Goal: Information Seeking & Learning: Learn about a topic

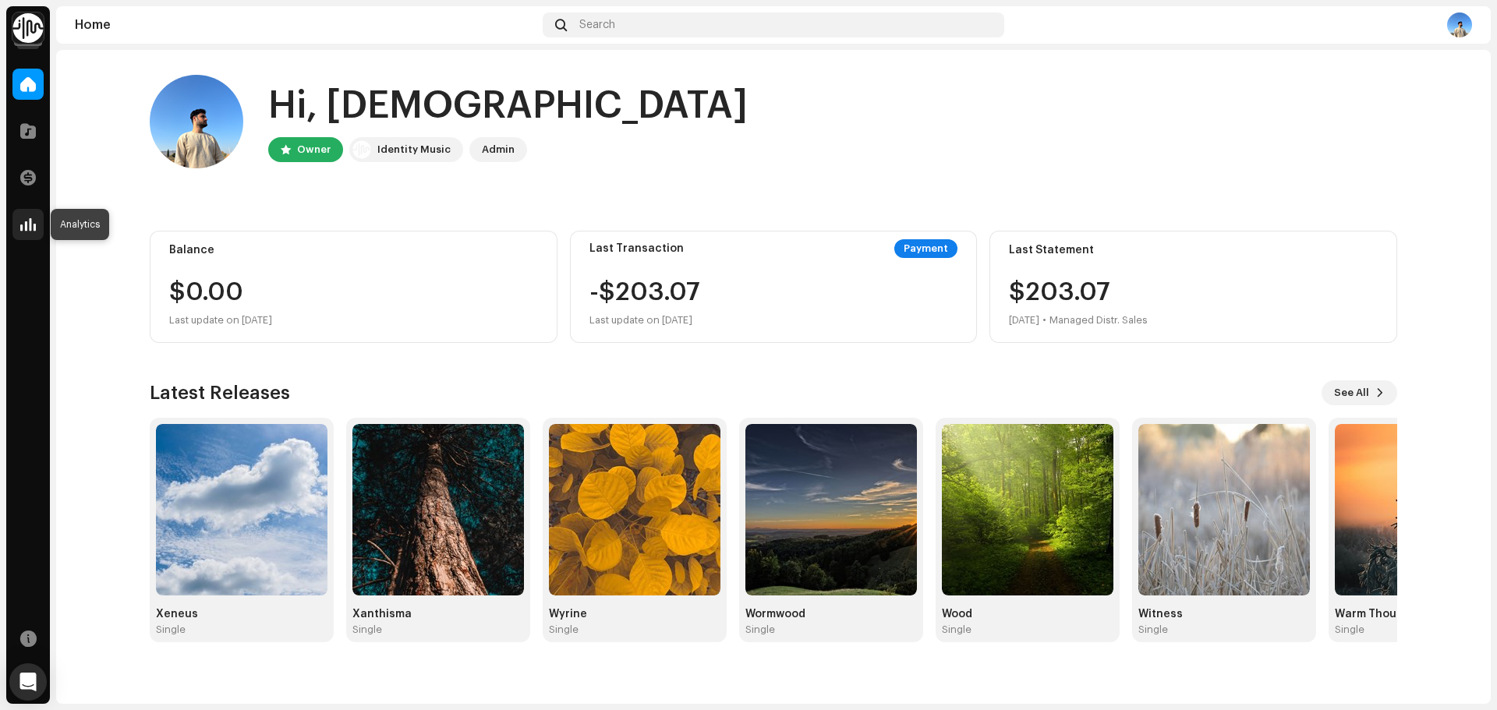
click at [28, 224] on span at bounding box center [28, 224] width 16 height 12
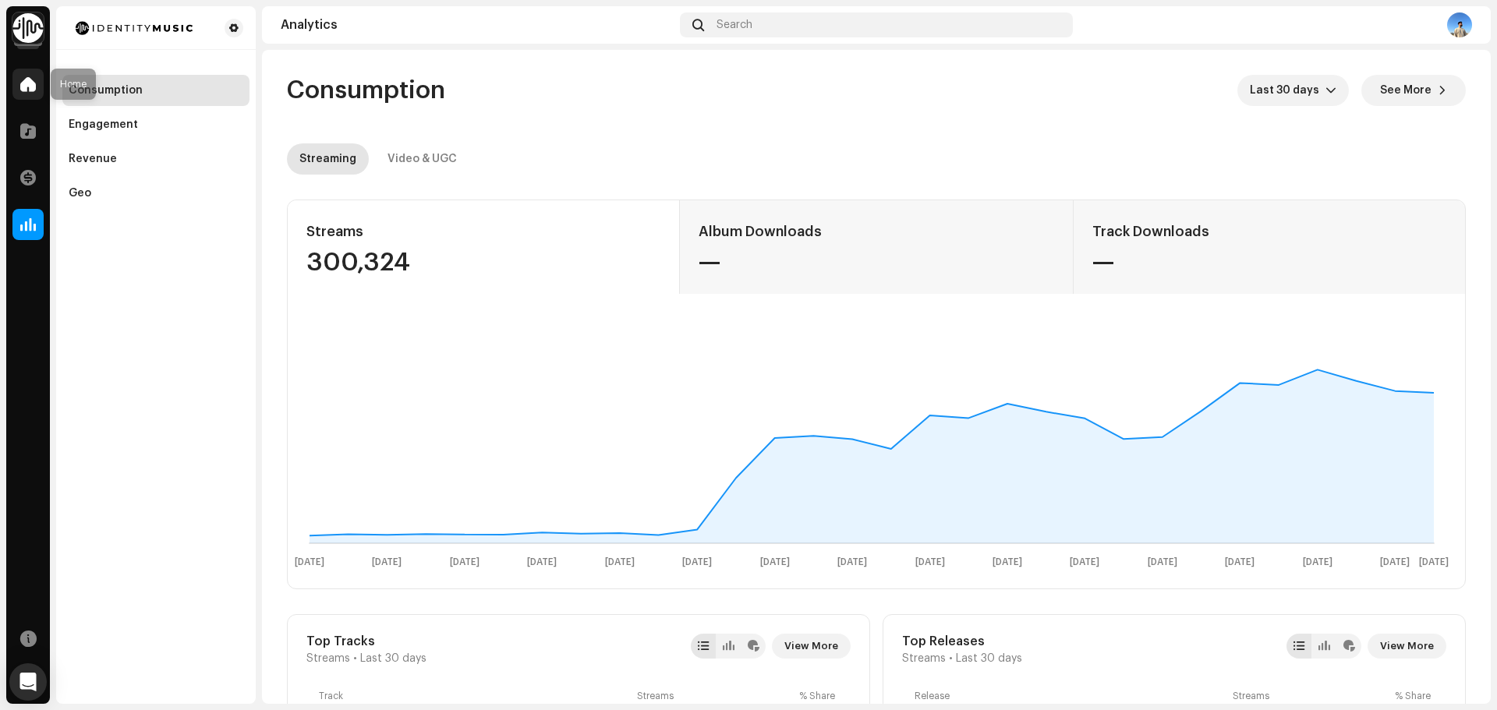
click at [24, 87] on span at bounding box center [28, 84] width 16 height 12
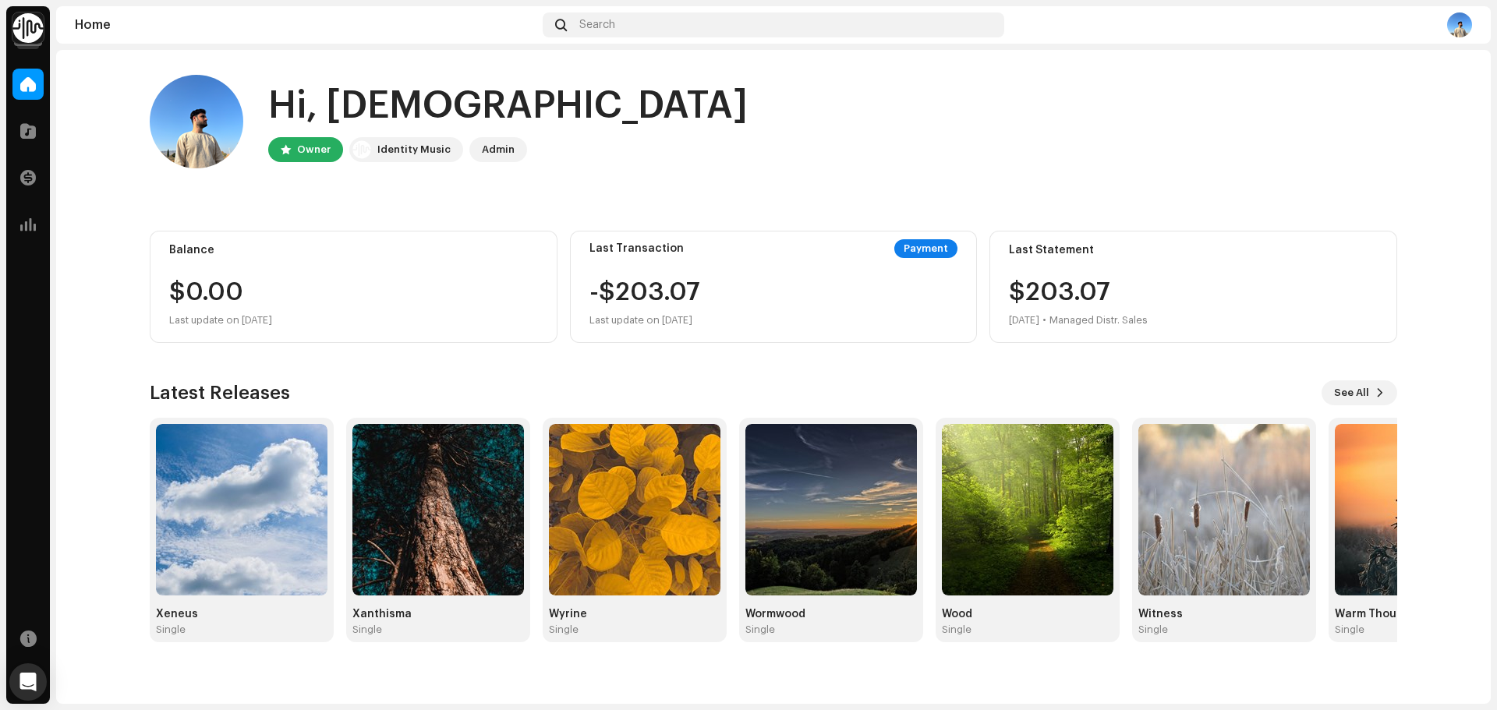
click at [35, 34] on img at bounding box center [27, 27] width 31 height 31
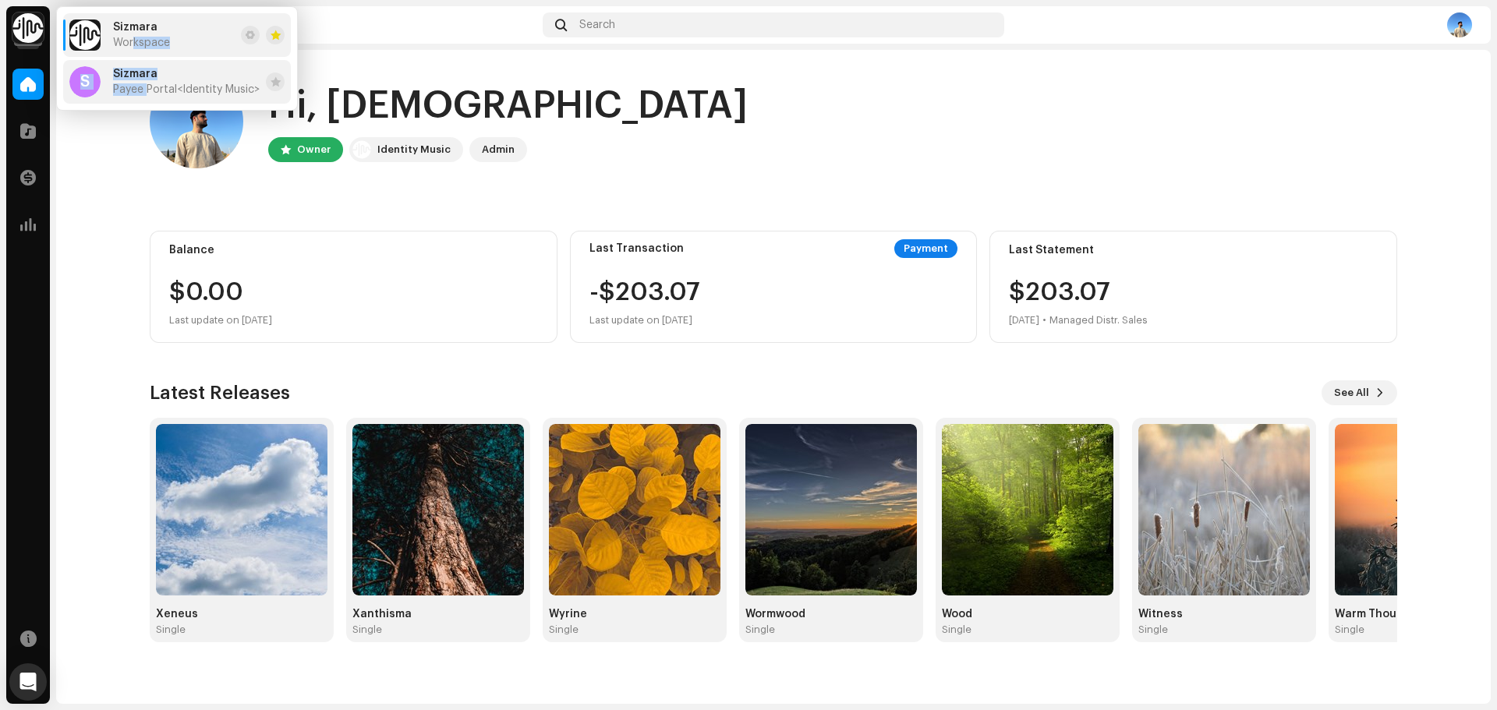
drag, startPoint x: 135, startPoint y: 35, endPoint x: 145, endPoint y: 83, distance: 48.6
click at [145, 83] on ul "Sizmara Workspace S Sizmara Payee Portal <Identity Music>" at bounding box center [177, 58] width 240 height 103
click at [145, 83] on div "Sizmara Payee Portal <Identity Music>" at bounding box center [186, 82] width 147 height 28
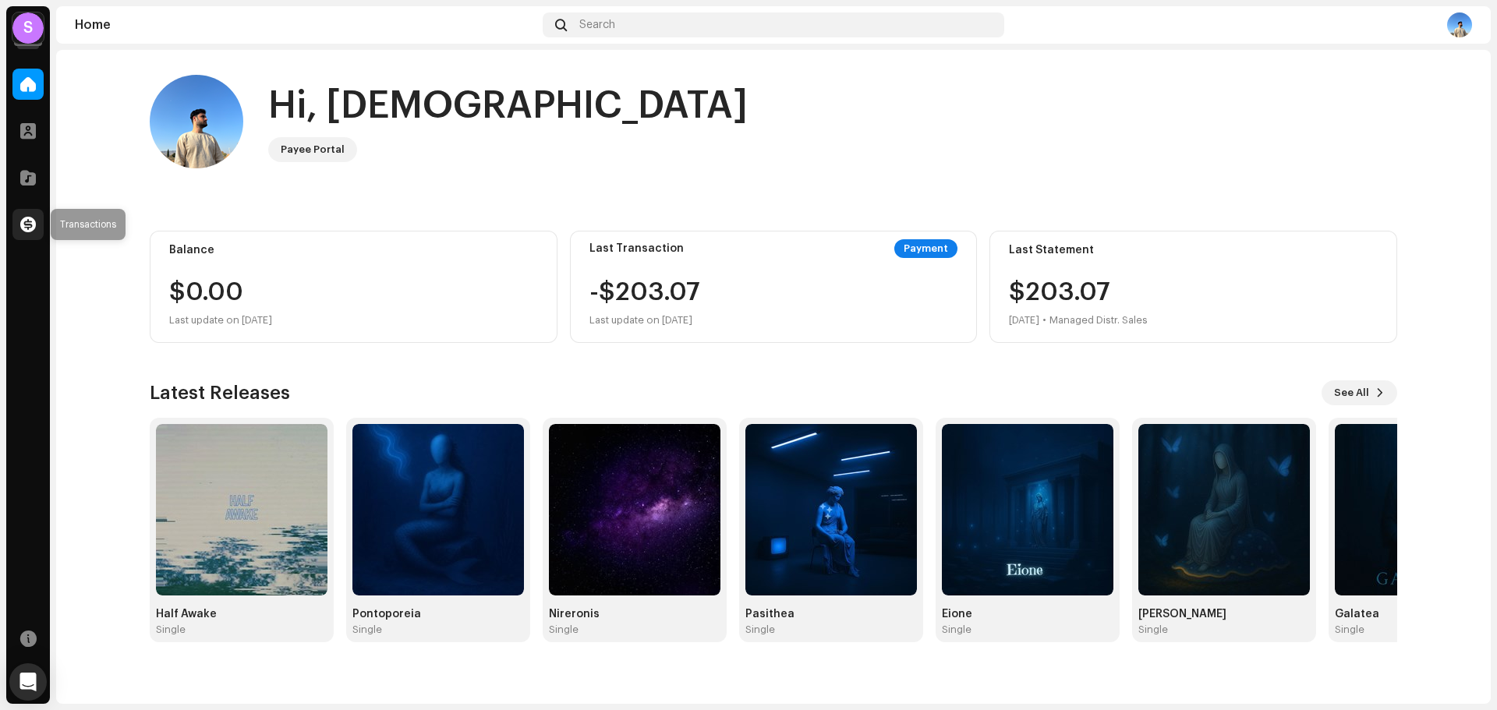
click at [30, 223] on span at bounding box center [28, 224] width 16 height 12
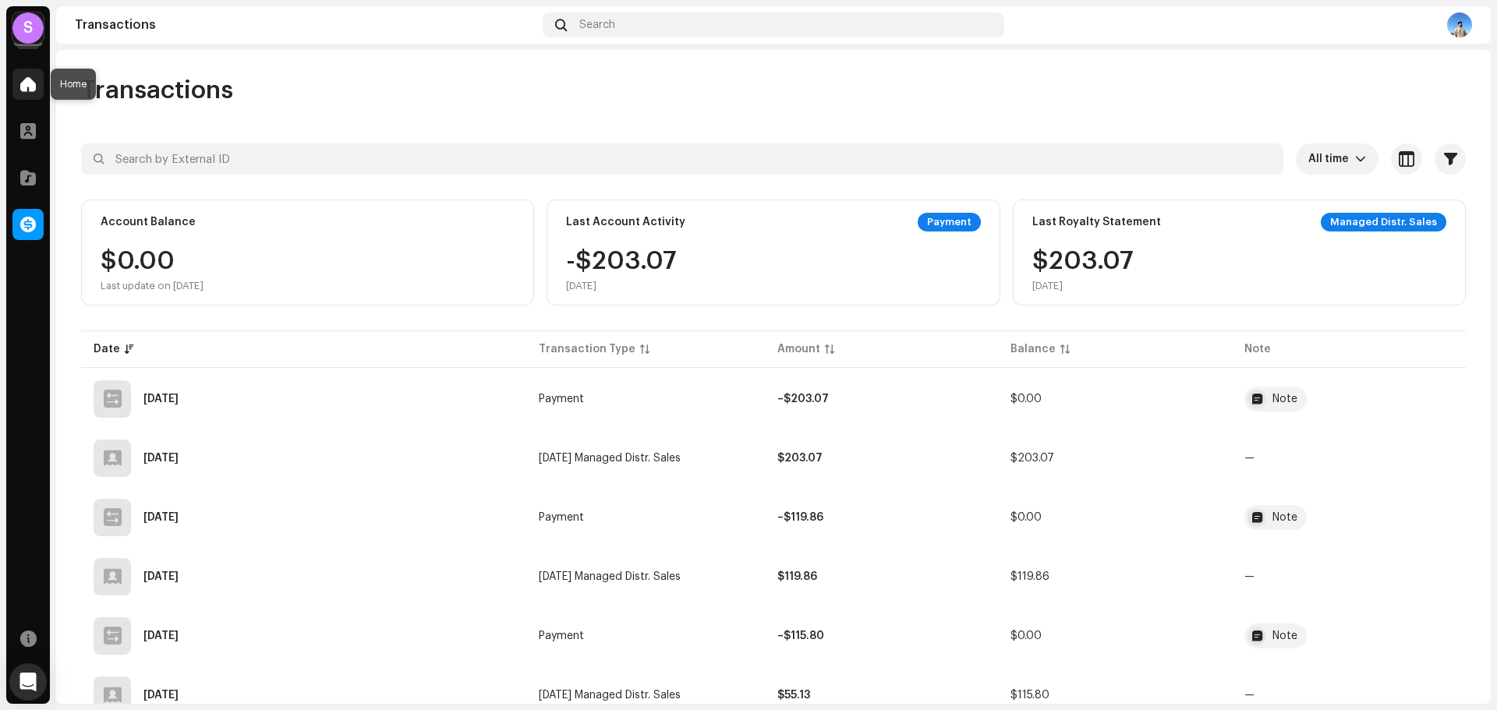
click at [36, 86] on div at bounding box center [27, 84] width 31 height 31
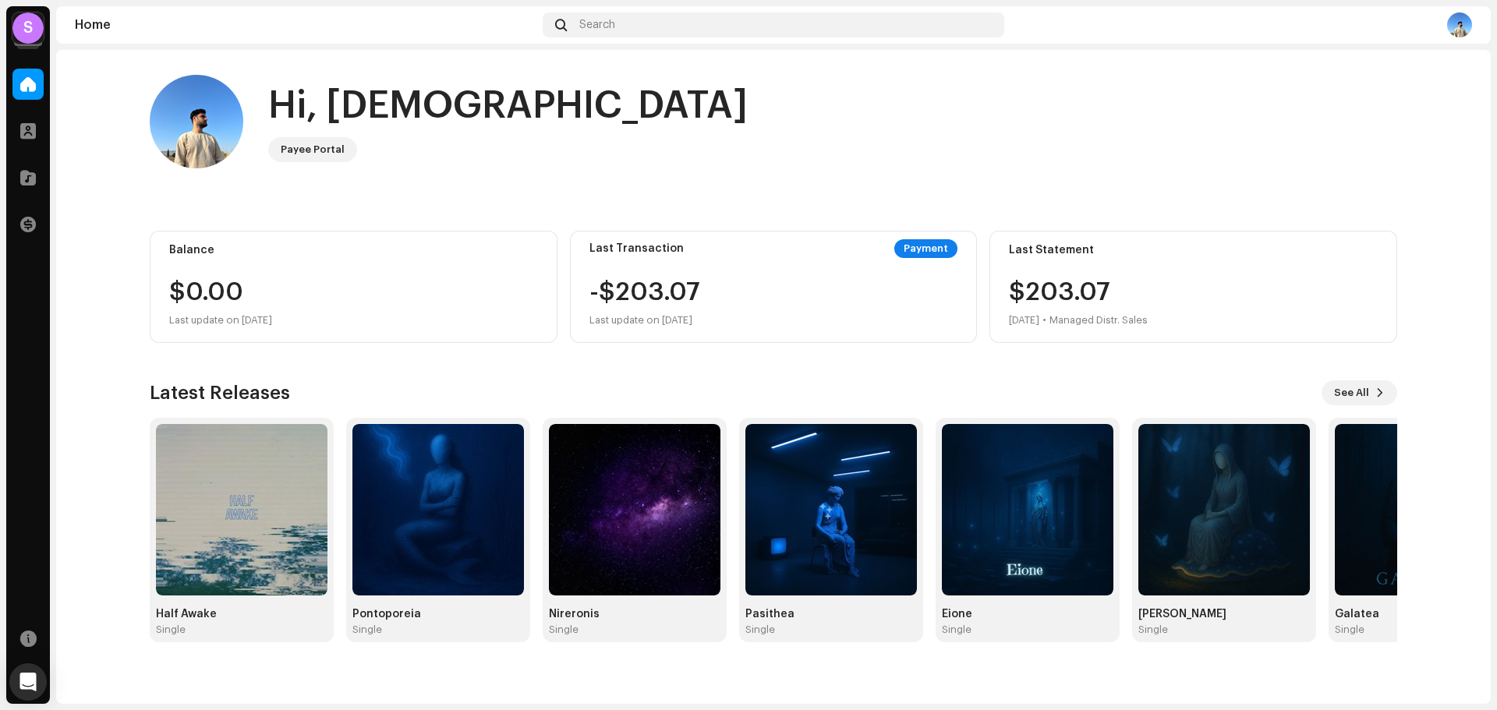
click at [1367, 397] on span "See All" at bounding box center [1351, 392] width 35 height 31
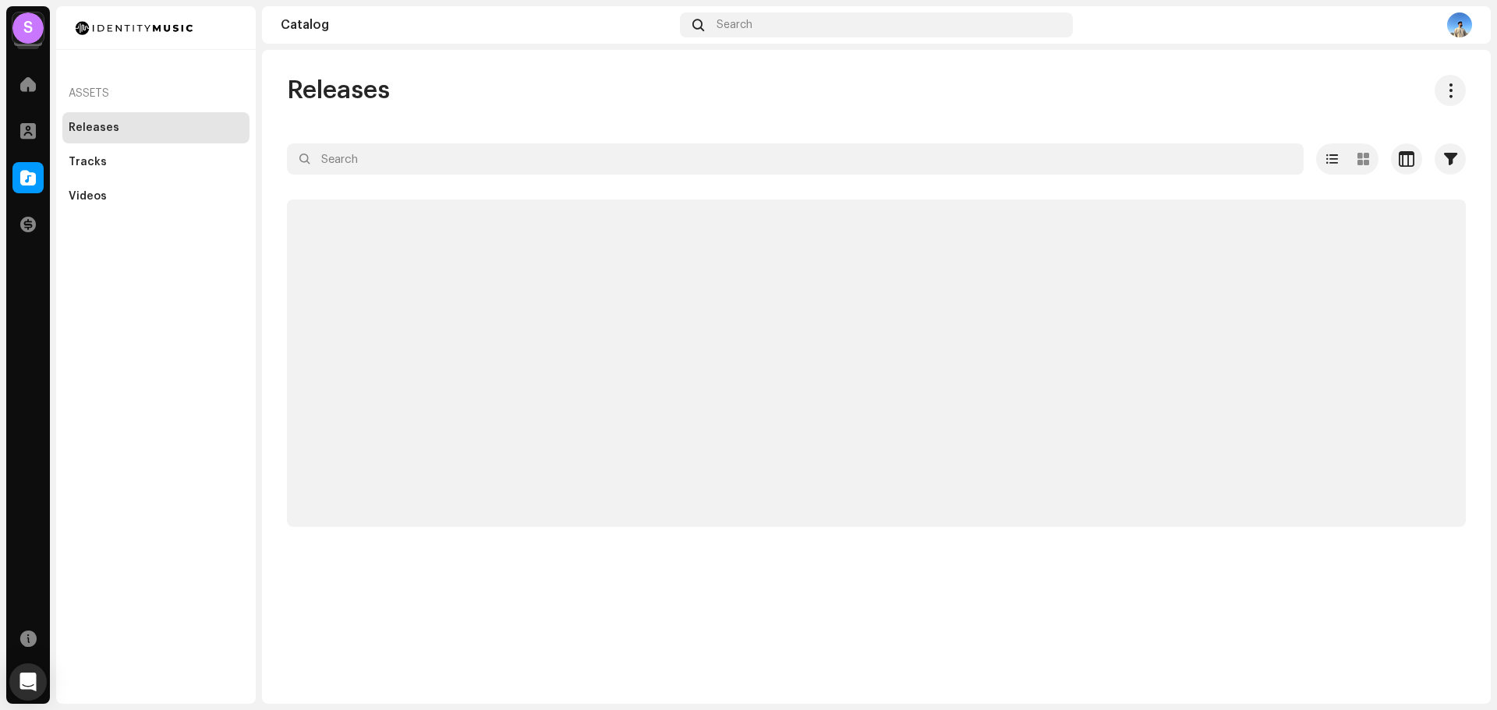
click at [1461, 27] on img at bounding box center [1459, 24] width 25 height 25
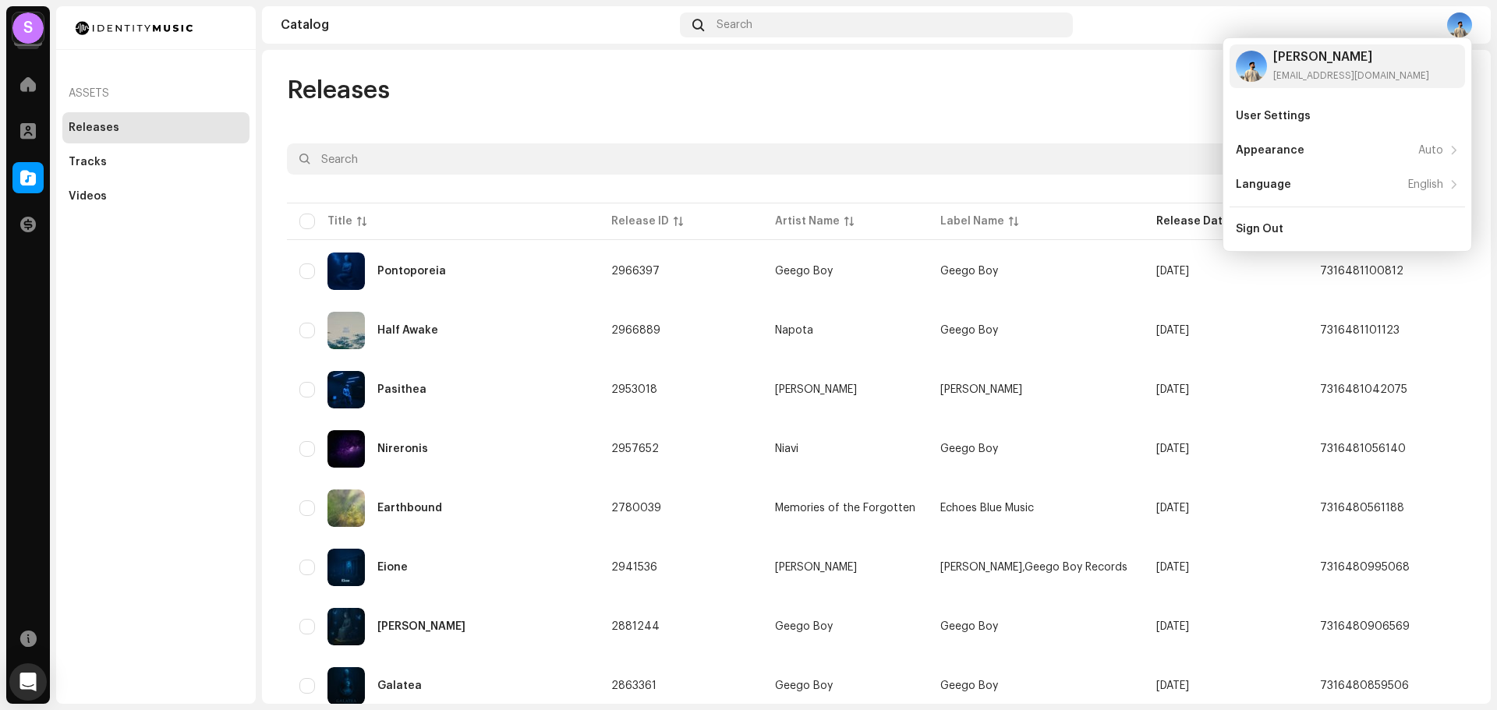
click at [947, 118] on div "Releases Selected 0 Select all 11 Options Filters Release date Start date - End…" at bounding box center [876, 503] width 1228 height 857
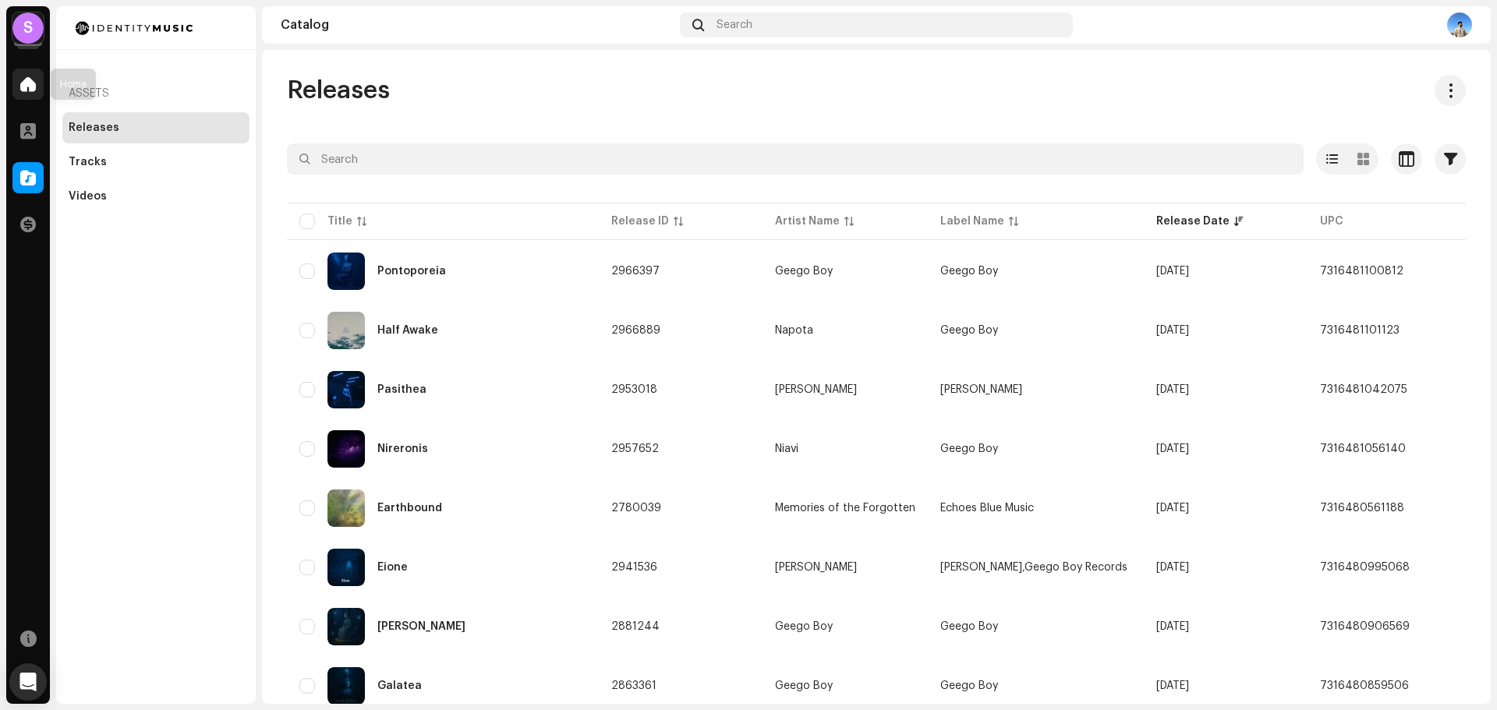
click at [28, 80] on span at bounding box center [28, 84] width 16 height 12
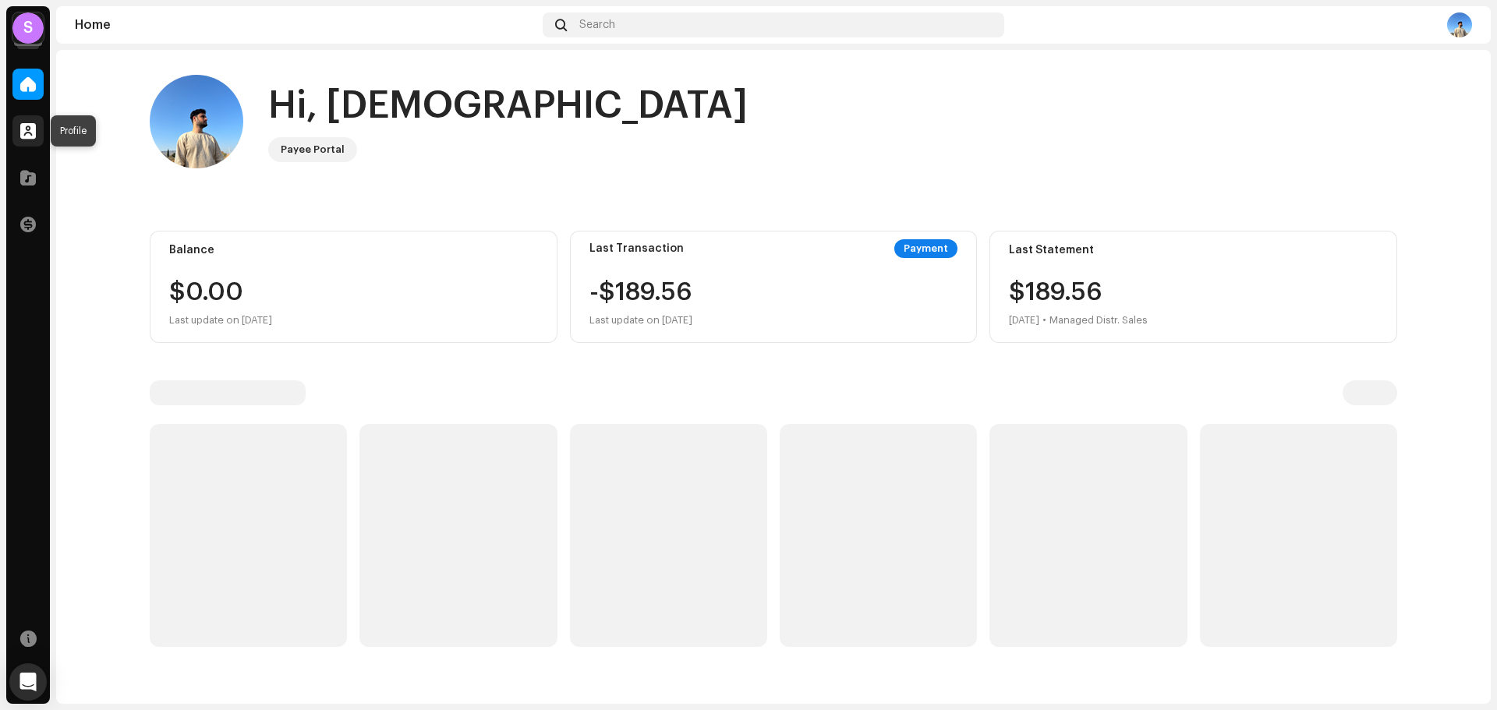
click at [31, 136] on span at bounding box center [28, 131] width 16 height 12
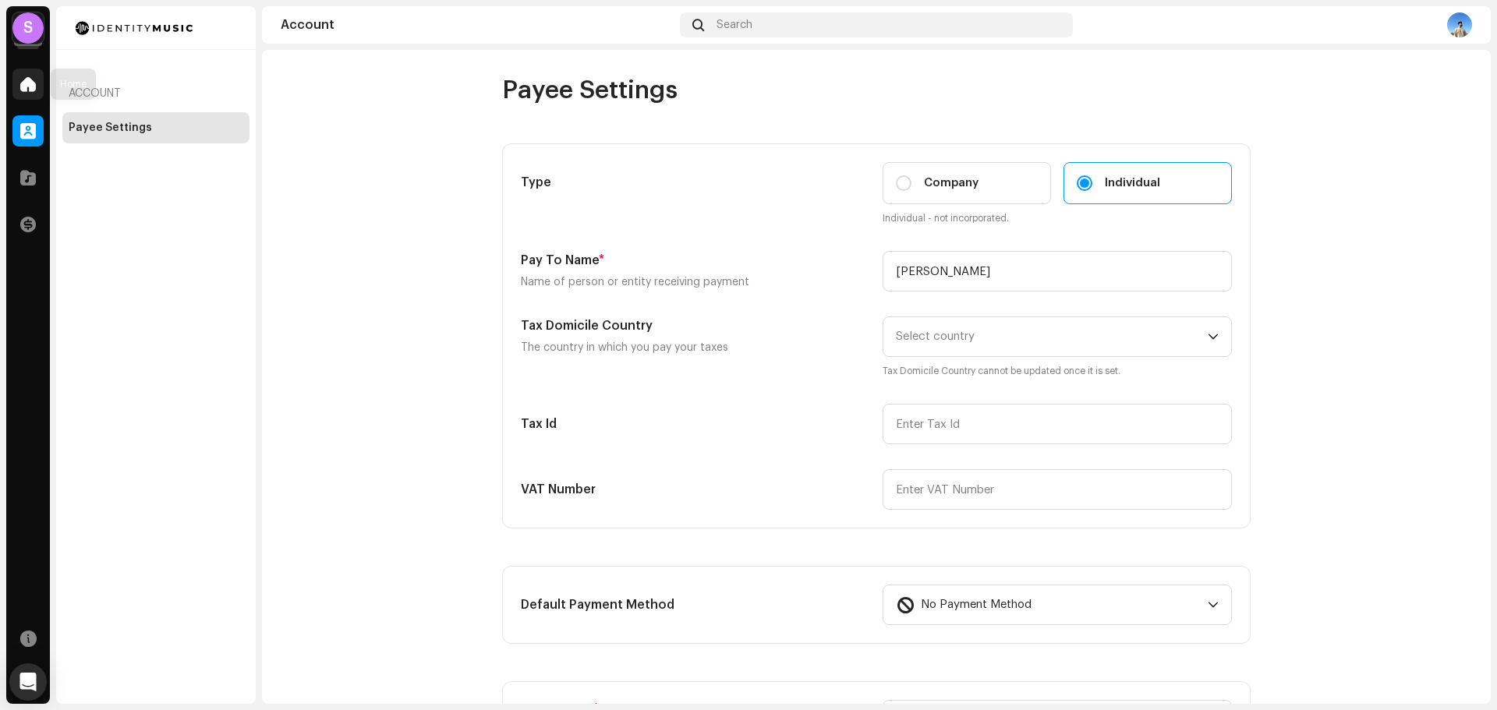
click at [23, 75] on div at bounding box center [27, 84] width 31 height 31
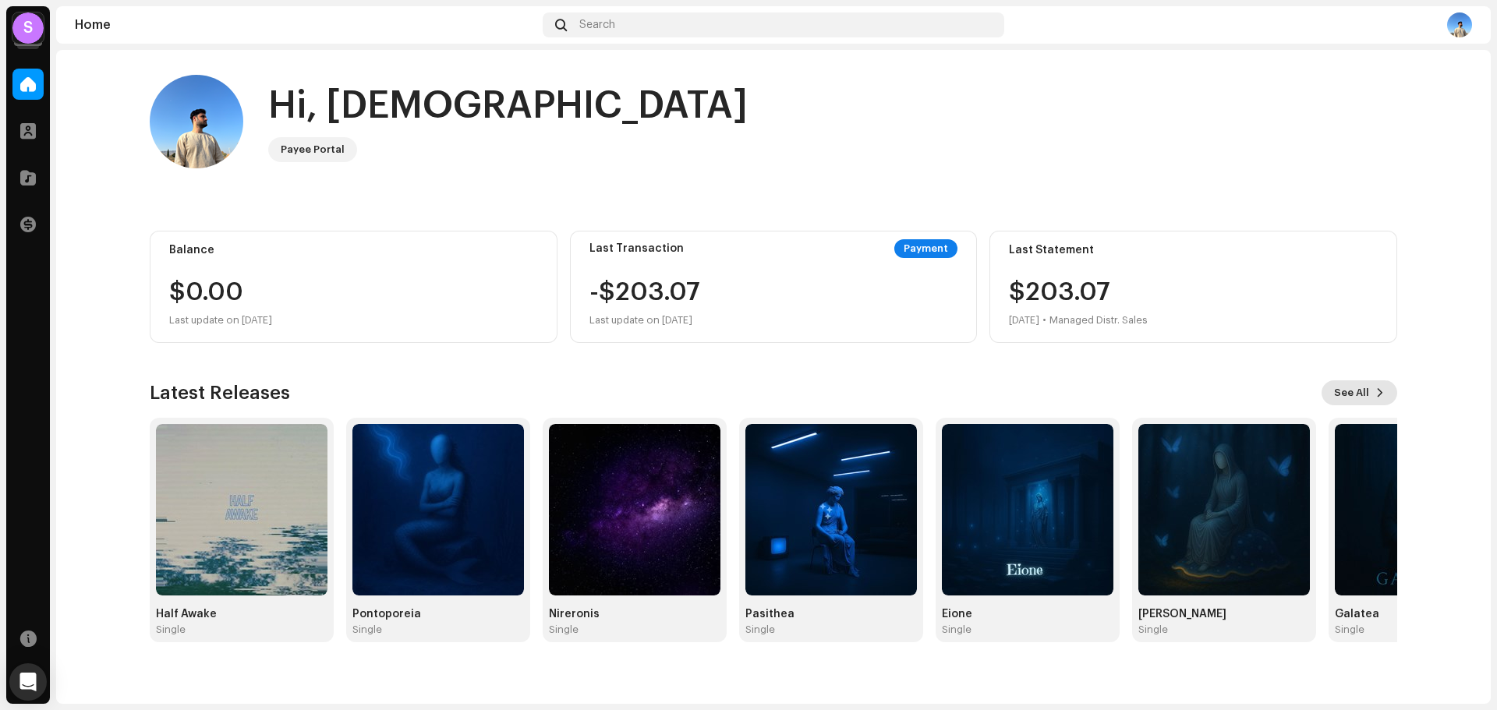
click at [1375, 389] on span at bounding box center [1379, 393] width 9 height 12
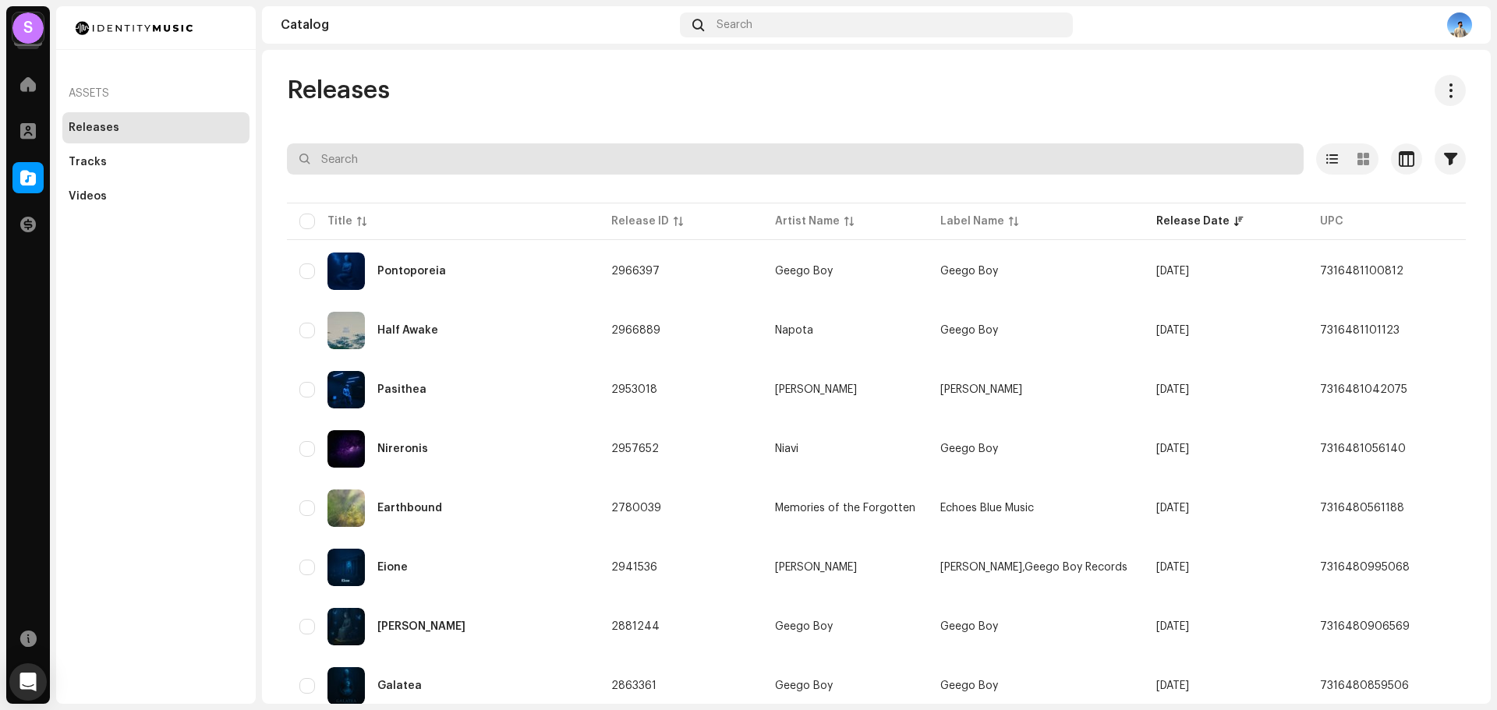
click at [600, 156] on input "text" at bounding box center [795, 158] width 1016 height 31
paste input "Neomeris"
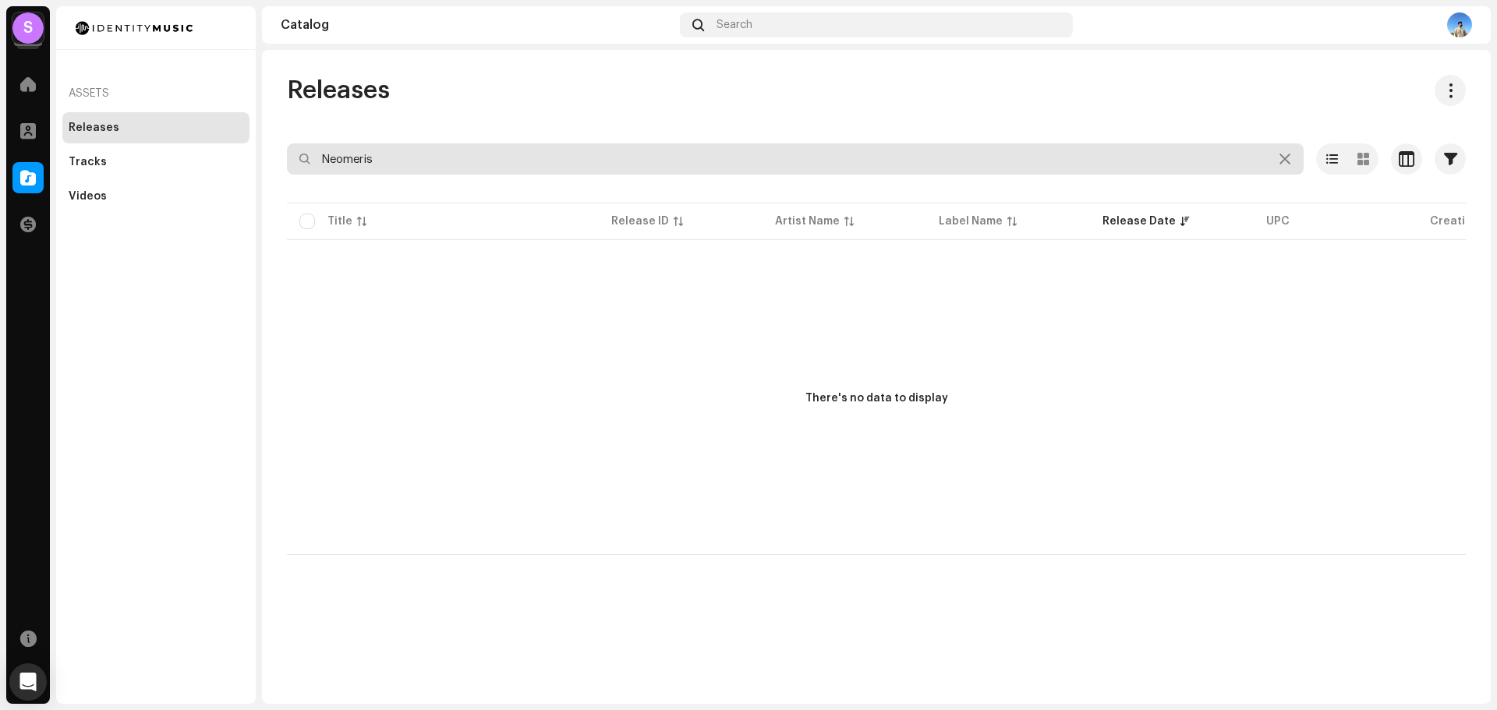
type input "Neomeris"
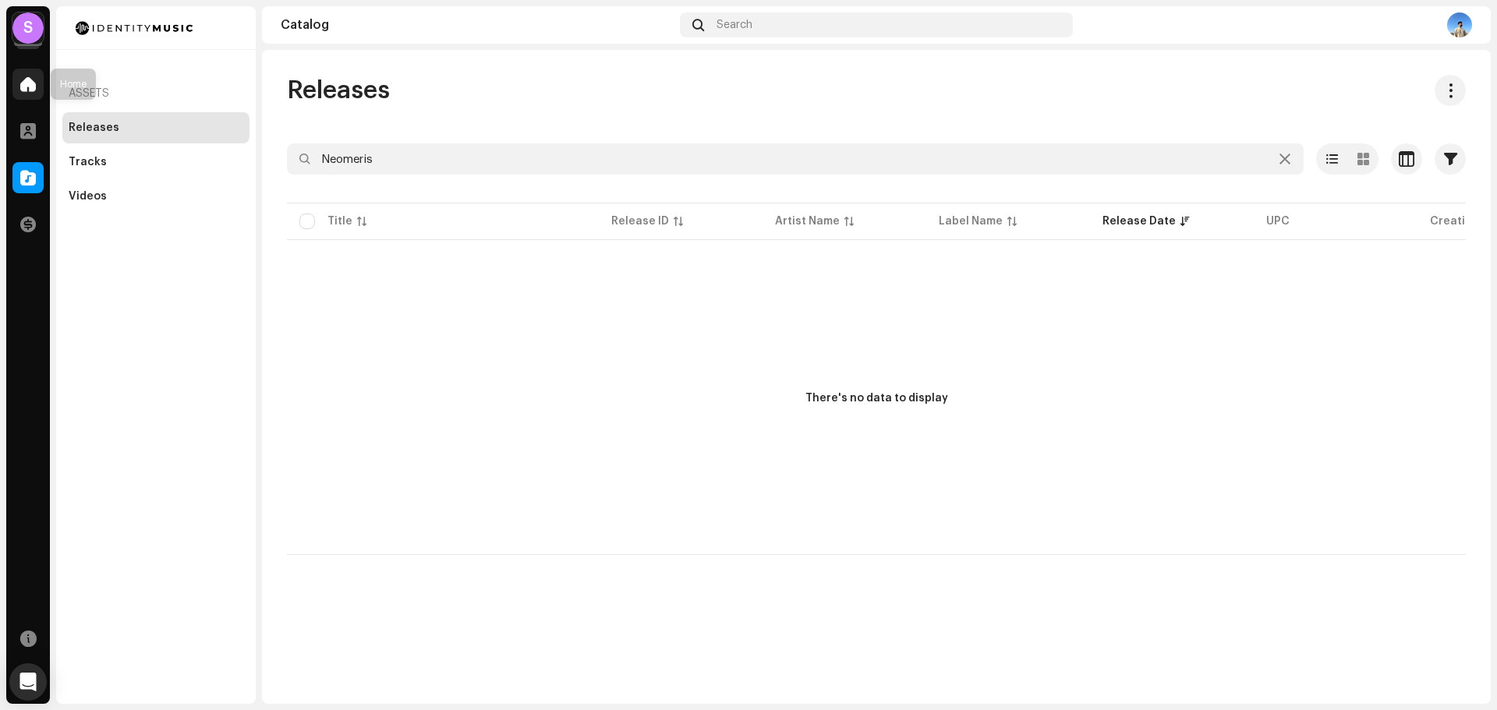
click at [22, 80] on span at bounding box center [28, 84] width 16 height 12
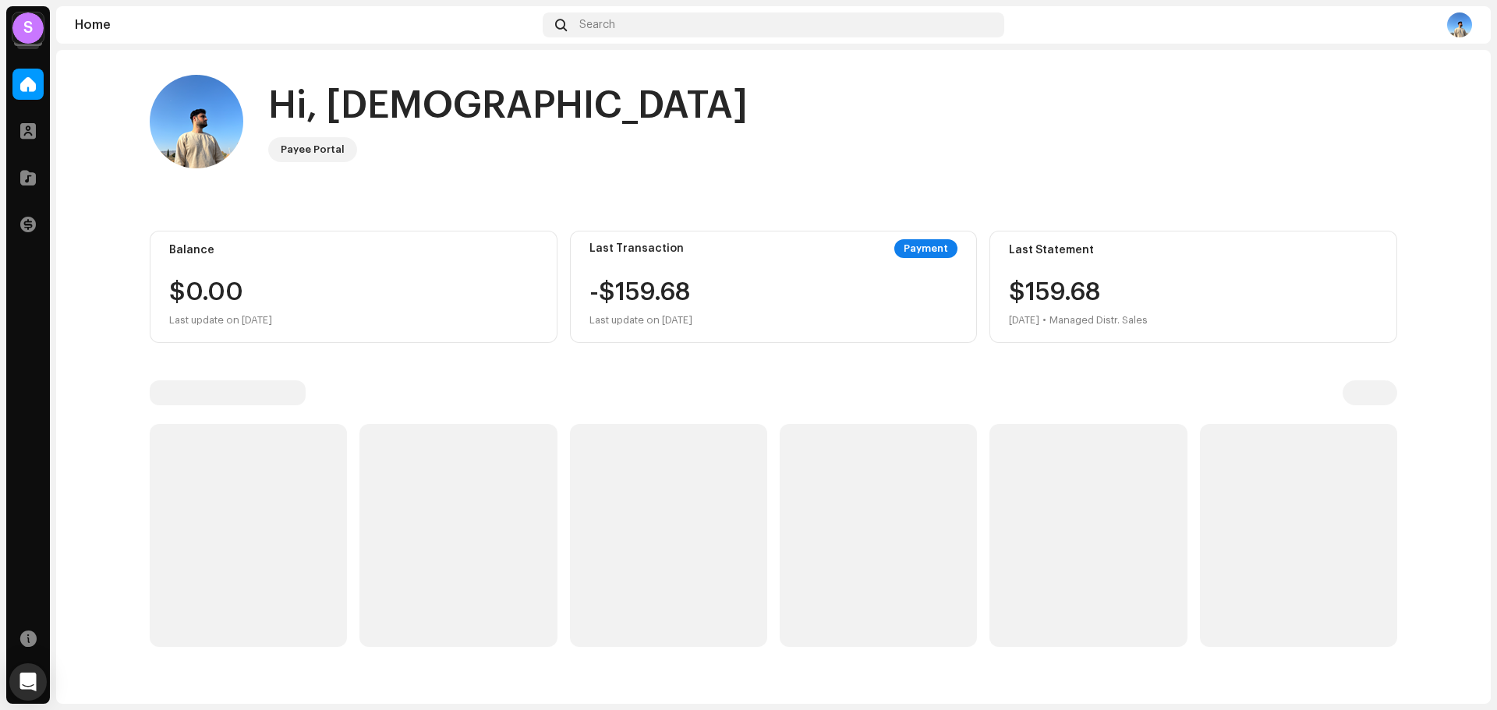
click at [37, 27] on div "S" at bounding box center [27, 27] width 31 height 31
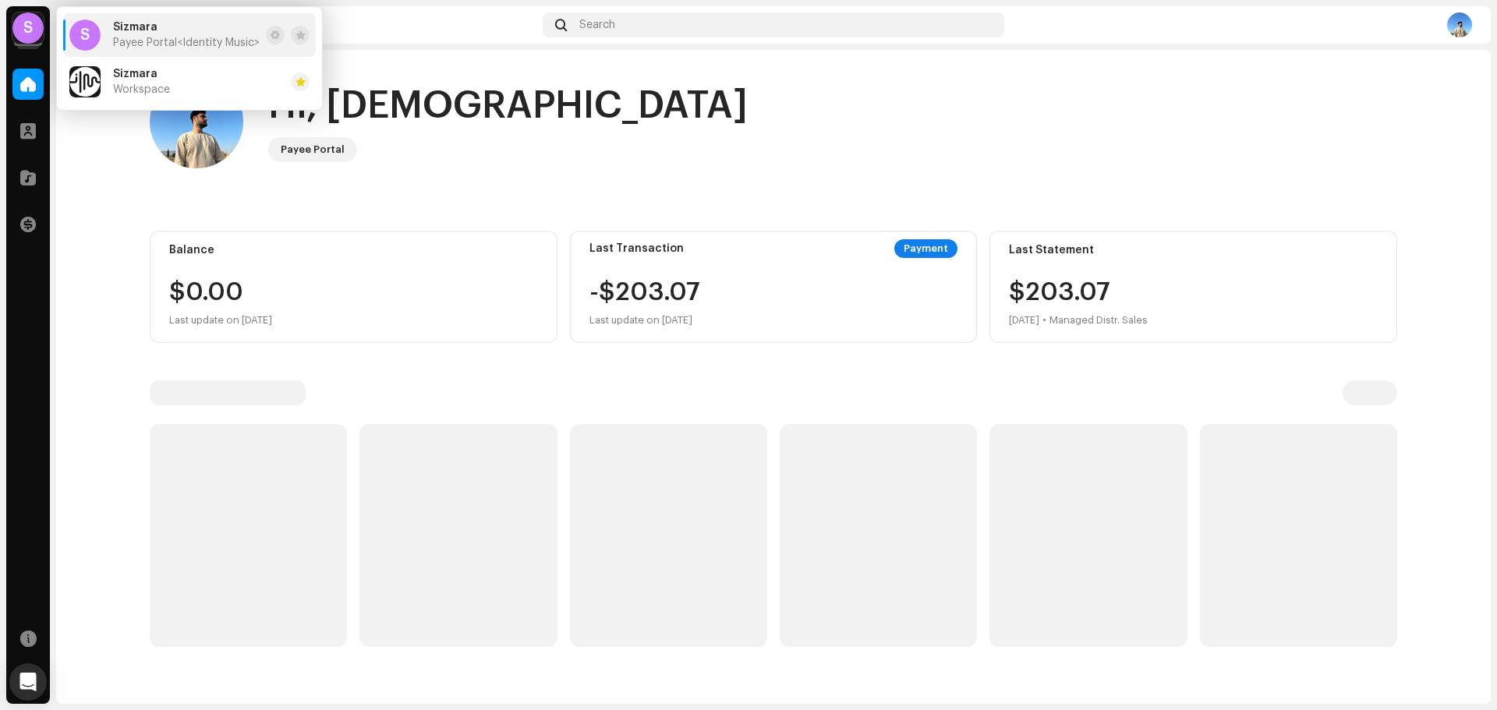
click at [106, 172] on home-home "Hi, Tornike Payee Portal Balance $0.00 Last update on Oct 8, 2025 Last Transact…" at bounding box center [773, 361] width 1434 height 622
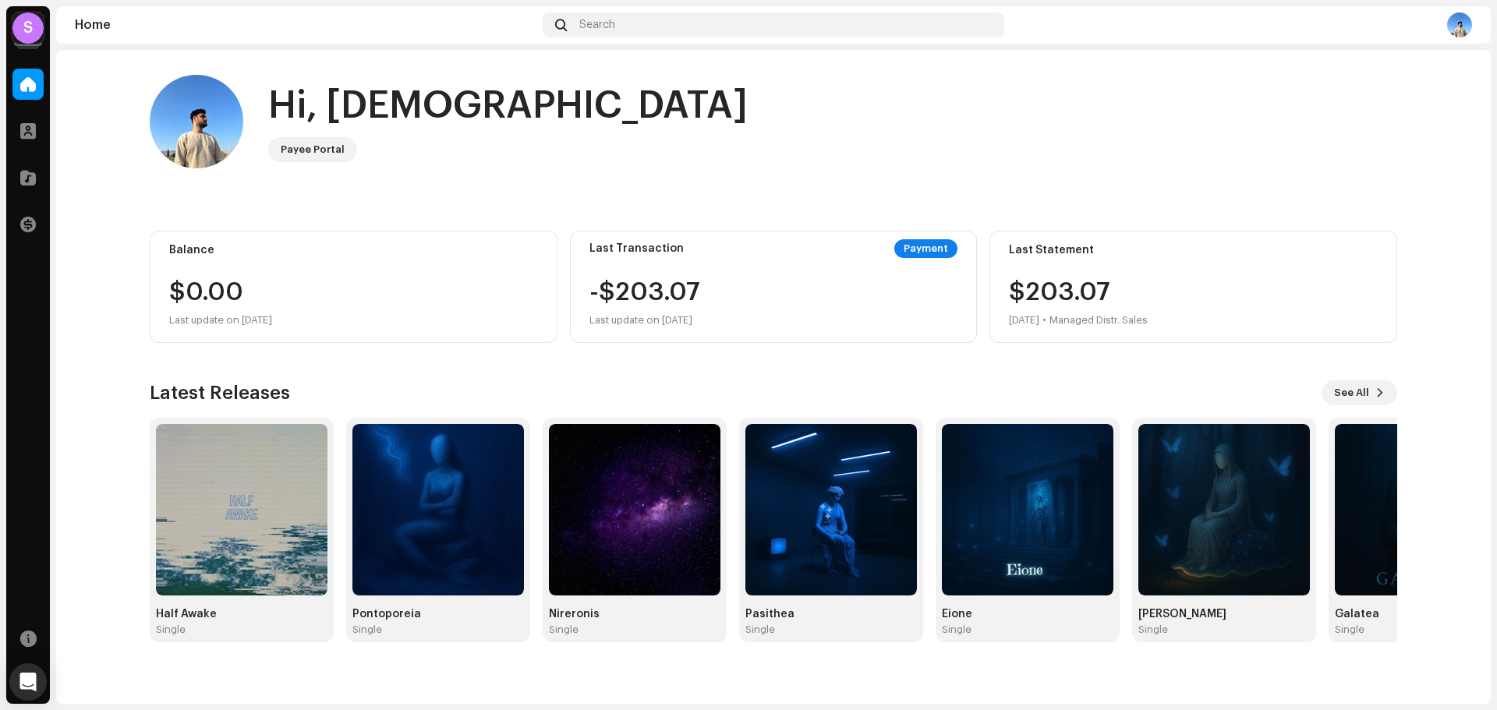
click at [41, 29] on div "S" at bounding box center [27, 27] width 31 height 31
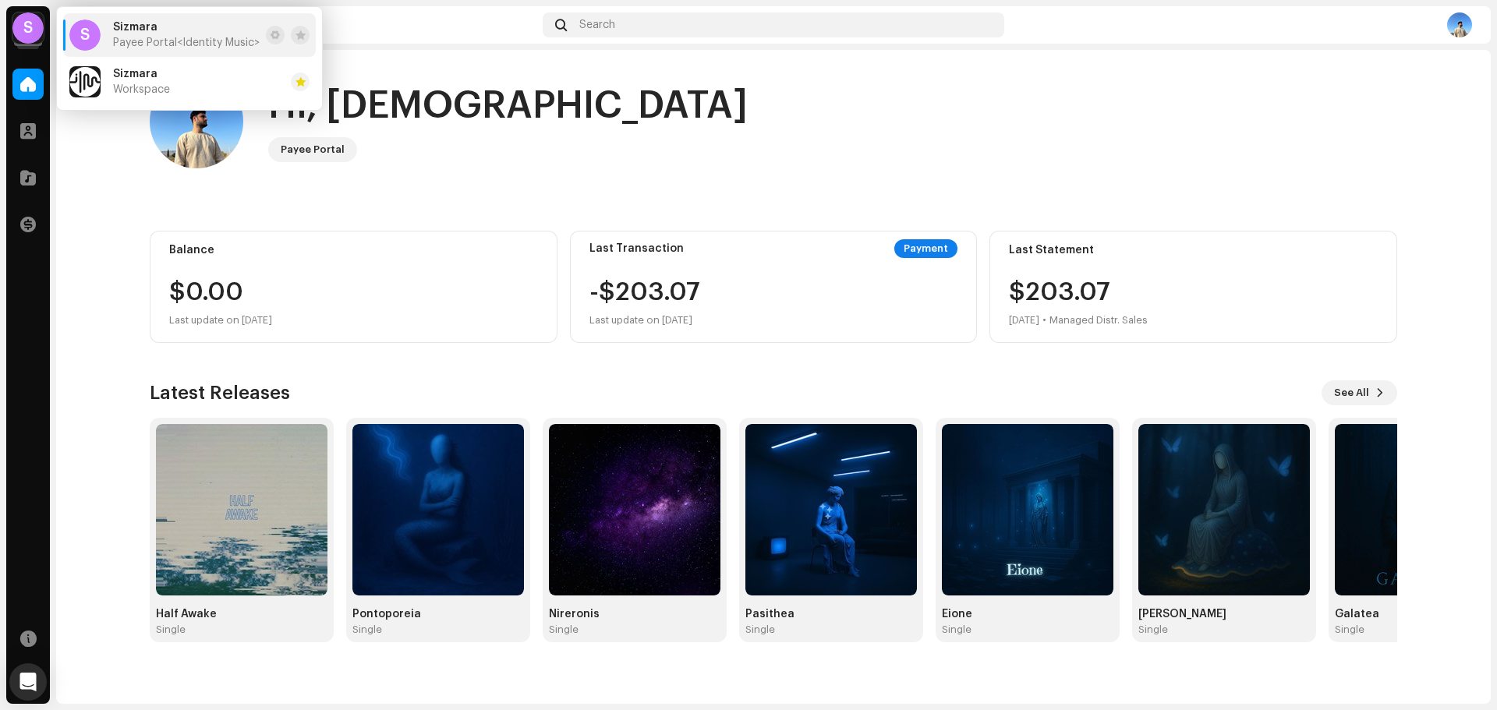
click at [725, 131] on div "Hi, Tornike Payee Portal" at bounding box center [773, 122] width 1247 height 94
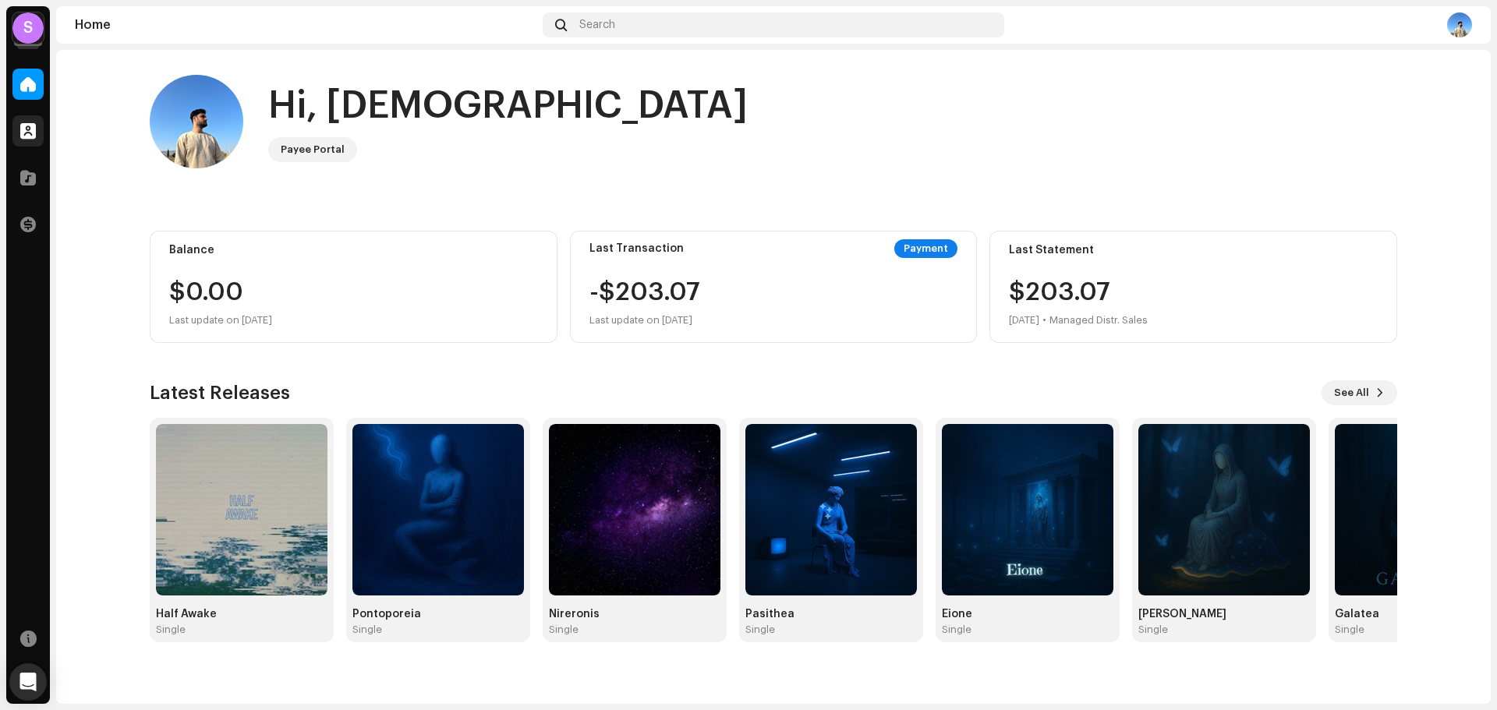
click at [34, 125] on span at bounding box center [28, 131] width 16 height 12
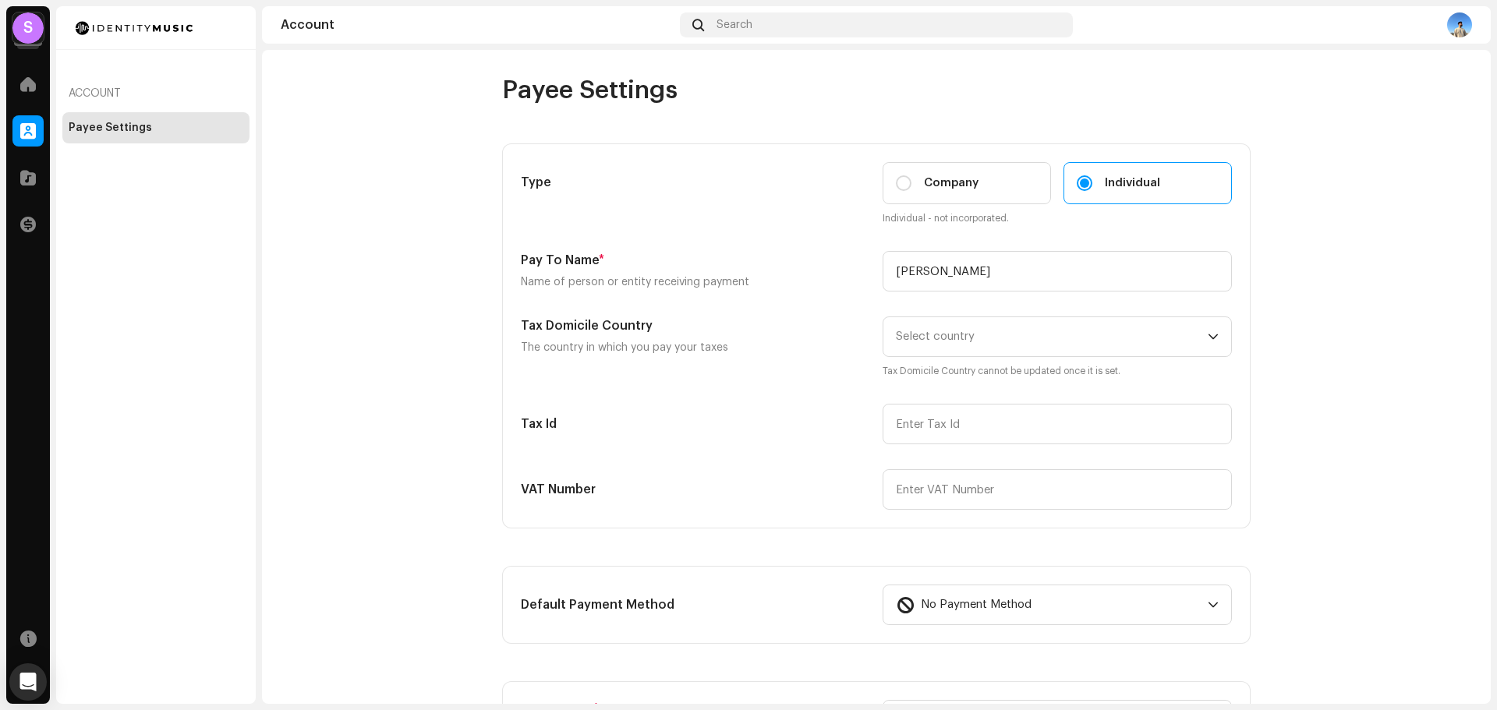
click at [467, 188] on account-payee-settings "Payee Settings Type Company Individual Individual - not incorporated. Pay To Na…" at bounding box center [876, 663] width 1228 height 1177
click at [34, 27] on div "S" at bounding box center [27, 27] width 31 height 31
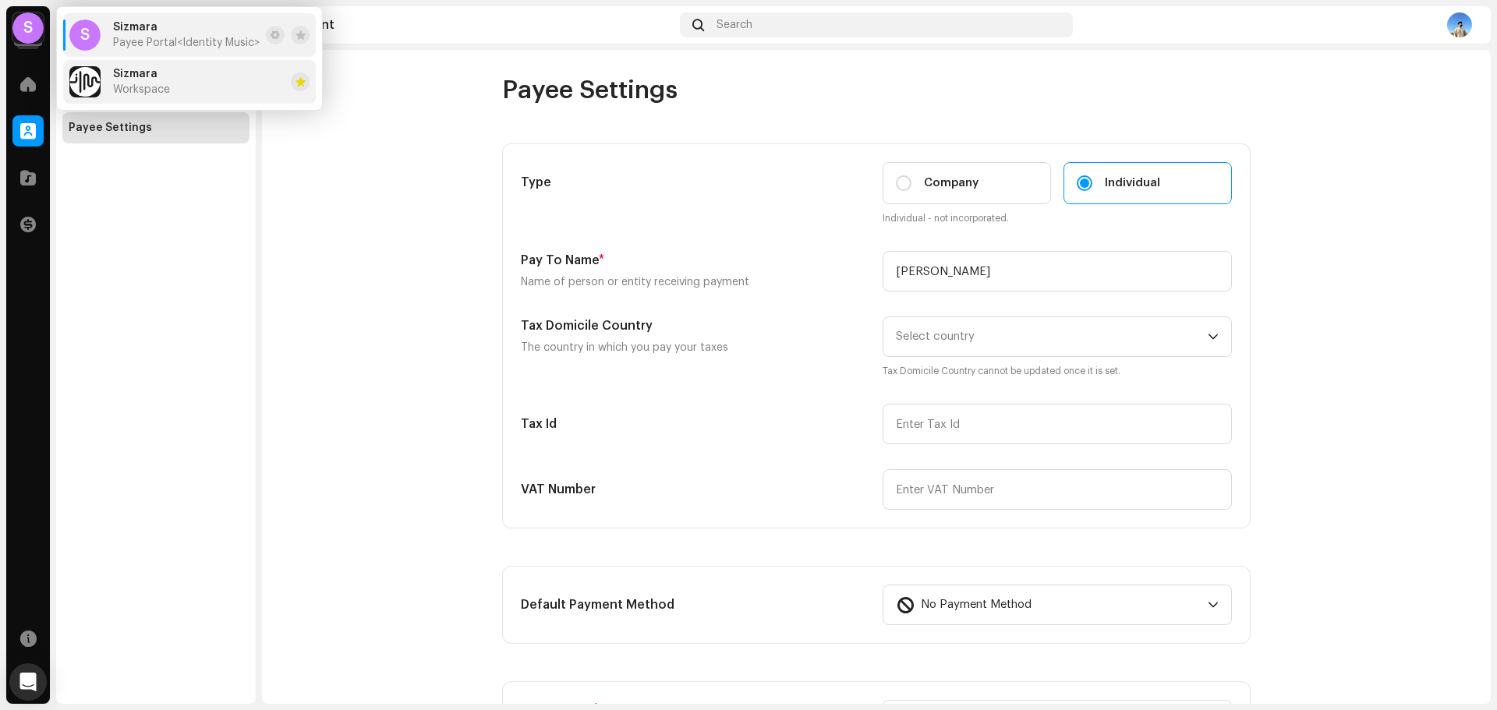
click at [83, 87] on img at bounding box center [84, 81] width 31 height 31
